Goal: Check status: Check status

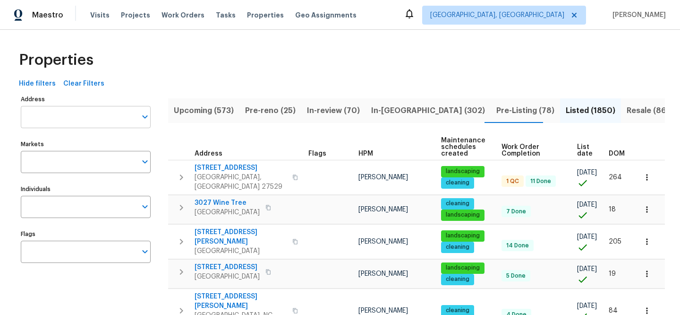
click at [111, 108] on input "Address" at bounding box center [79, 117] width 116 height 22
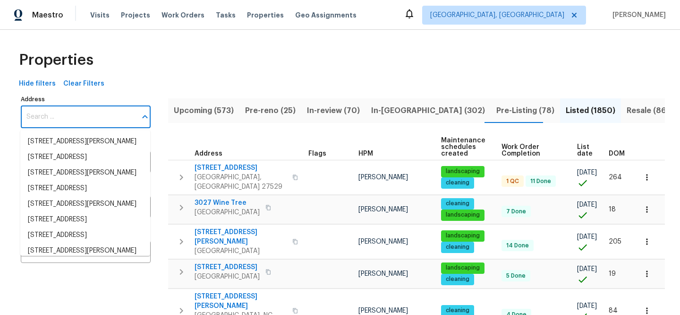
paste input "[STREET_ADDRESS][PERSON_NAME]"
type input "[STREET_ADDRESS][PERSON_NAME]"
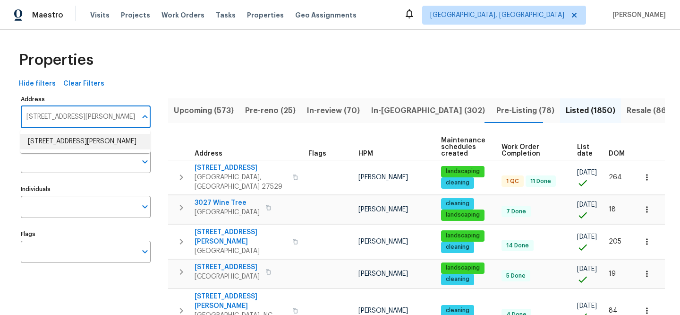
click at [103, 138] on li "[STREET_ADDRESS][PERSON_NAME]" at bounding box center [85, 142] width 130 height 16
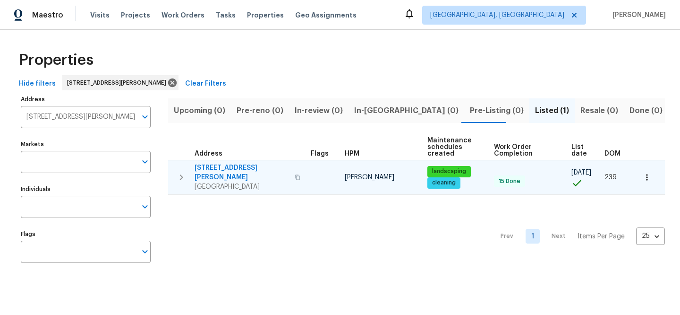
click at [223, 165] on span "[STREET_ADDRESS][PERSON_NAME]" at bounding box center [242, 172] width 95 height 19
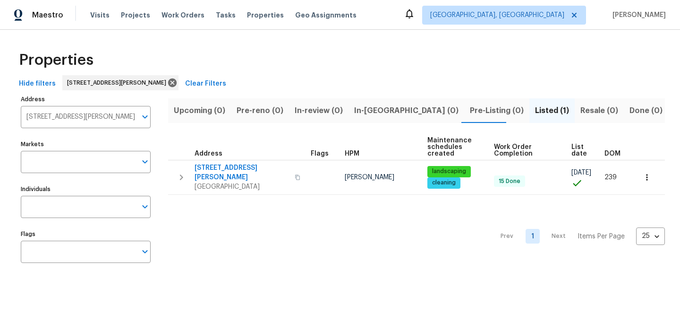
click at [198, 86] on span "Clear Filters" at bounding box center [205, 84] width 41 height 12
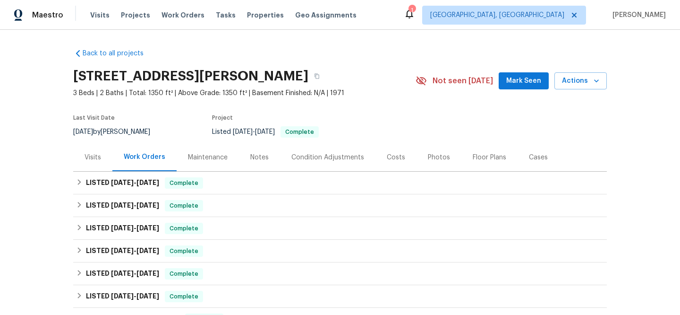
click at [89, 156] on div "Visits" at bounding box center [93, 157] width 17 height 9
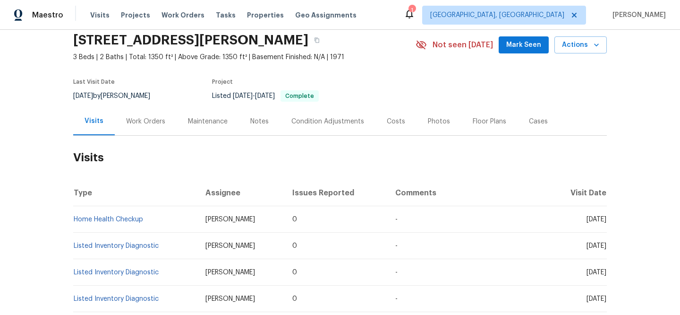
scroll to position [44, 0]
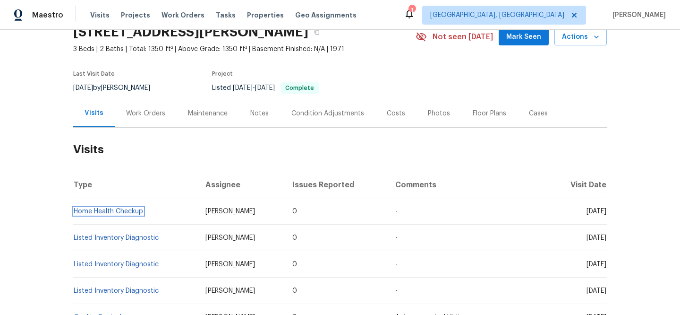
click at [126, 209] on link "Home Health Checkup" at bounding box center [108, 211] width 69 height 7
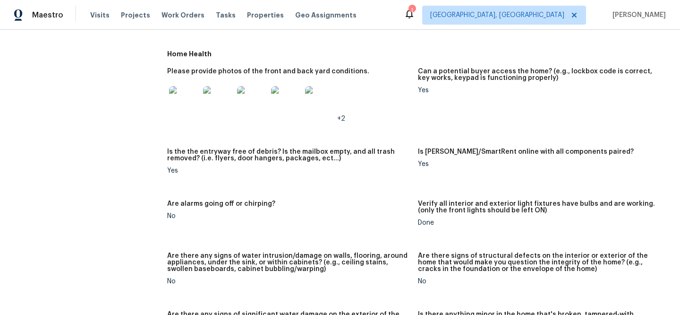
scroll to position [445, 0]
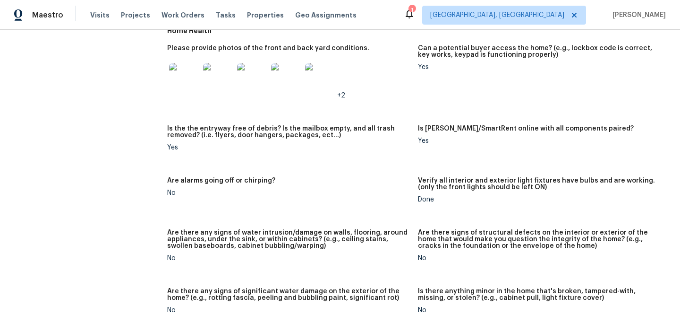
click at [181, 77] on img at bounding box center [184, 78] width 30 height 30
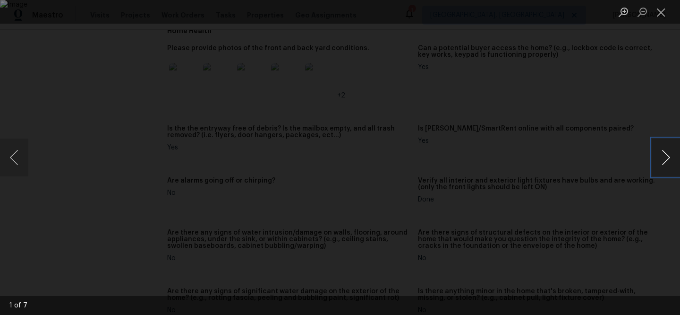
click at [661, 158] on button "Next image" at bounding box center [666, 157] width 28 height 38
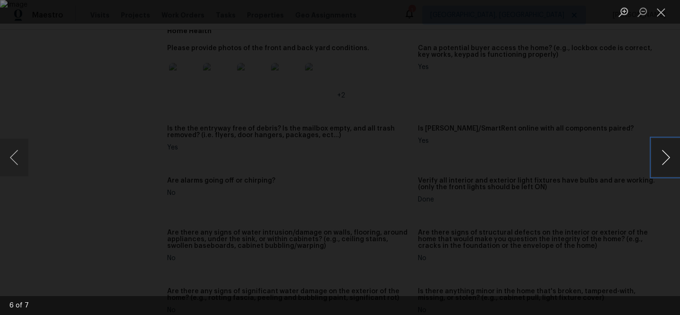
click at [661, 158] on button "Next image" at bounding box center [666, 157] width 28 height 38
click at [660, 12] on button "Close lightbox" at bounding box center [661, 12] width 19 height 17
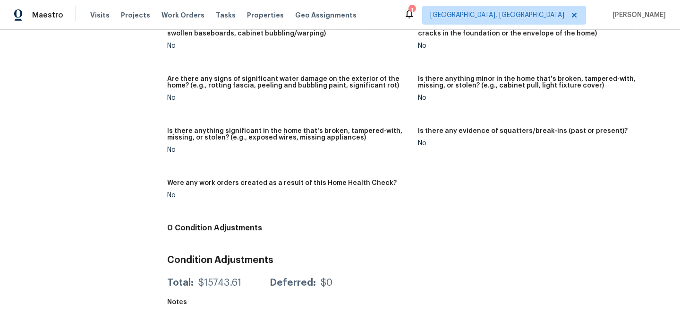
scroll to position [660, 0]
